Goal: Check status

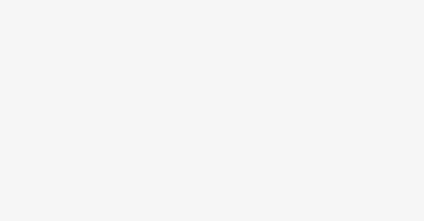
click at [167, 171] on body at bounding box center [212, 110] width 424 height 221
